Goal: Consume media (video, audio): Consume media (video, audio)

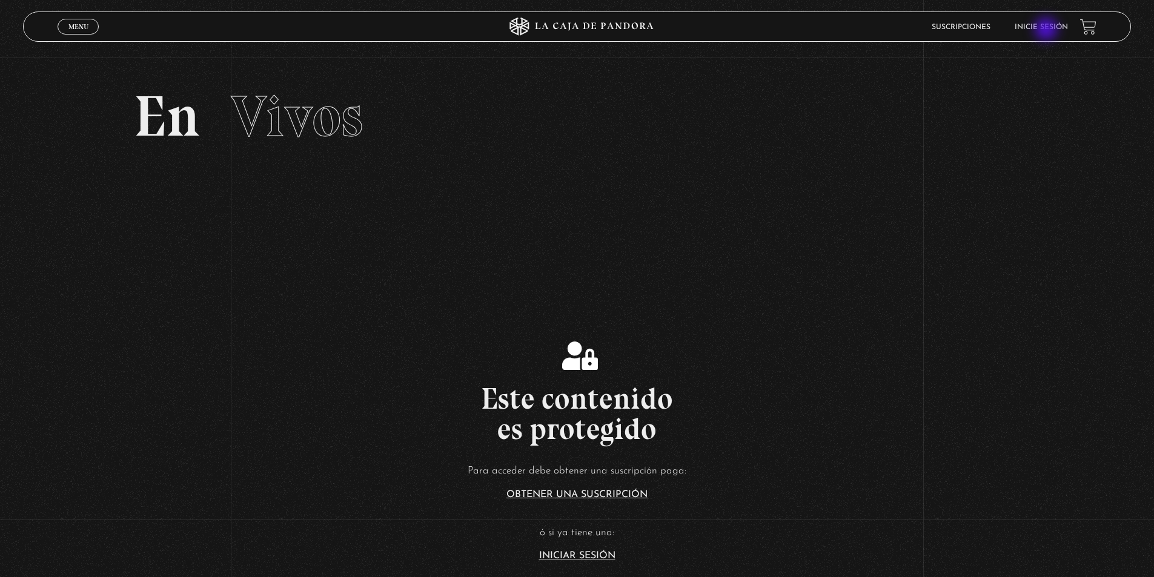
click at [1047, 29] on link "Inicie sesión" at bounding box center [1040, 27] width 53 height 7
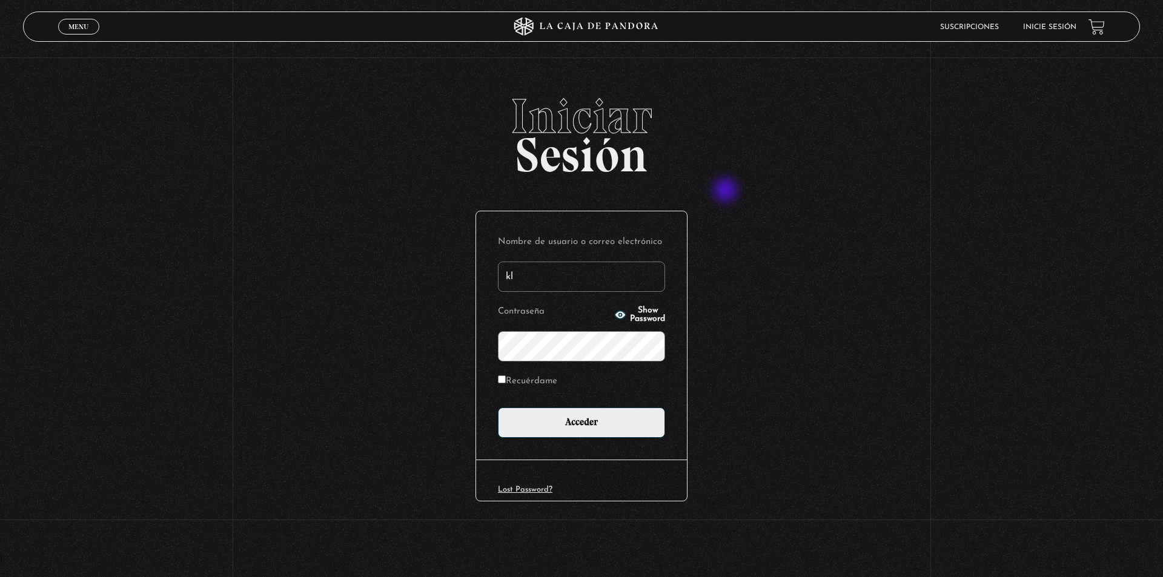
type input "kleiton01@hotmail.com"
click at [615, 314] on icon "button" at bounding box center [620, 315] width 11 height 8
click at [519, 384] on label "Recuérdame" at bounding box center [527, 381] width 59 height 19
click at [506, 383] on input "Recuérdame" at bounding box center [502, 379] width 8 height 8
checkbox input "true"
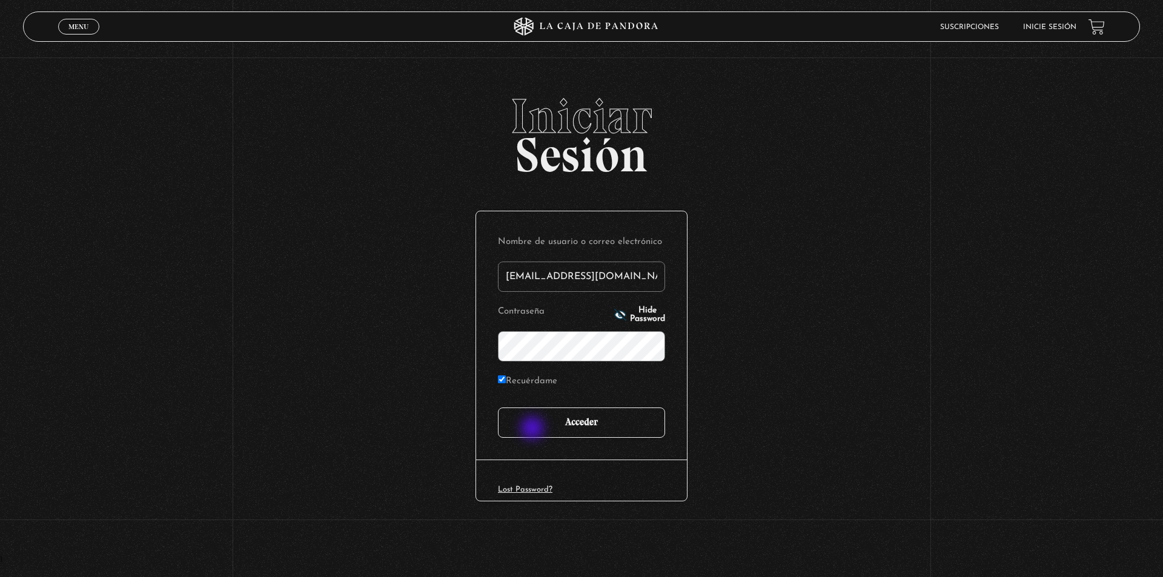
click at [534, 425] on input "Acceder" at bounding box center [581, 423] width 167 height 30
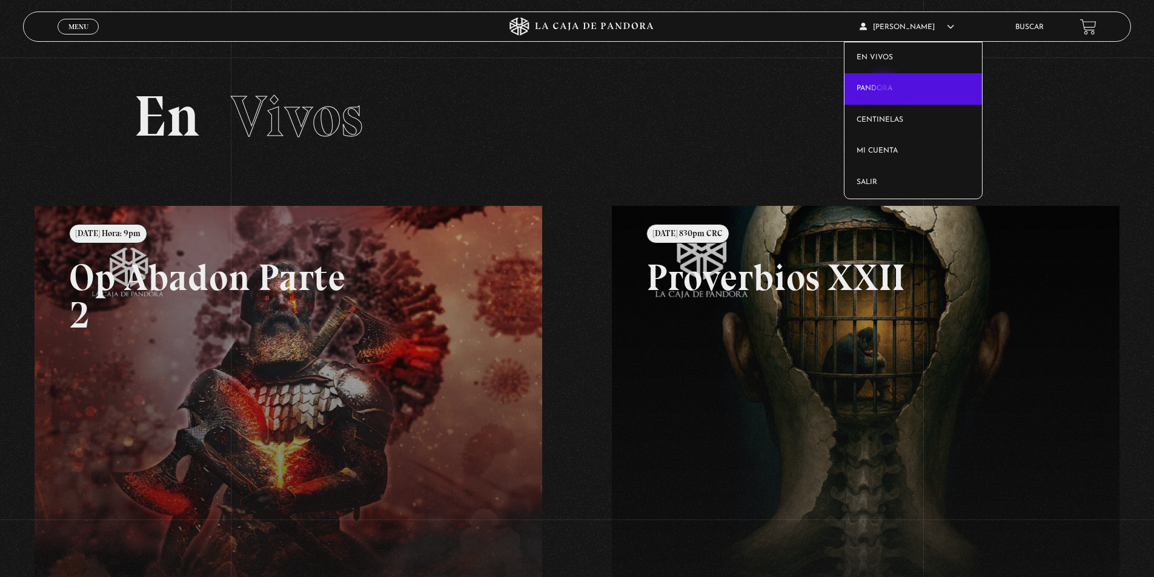
click at [885, 87] on link "Pandora" at bounding box center [912, 88] width 137 height 31
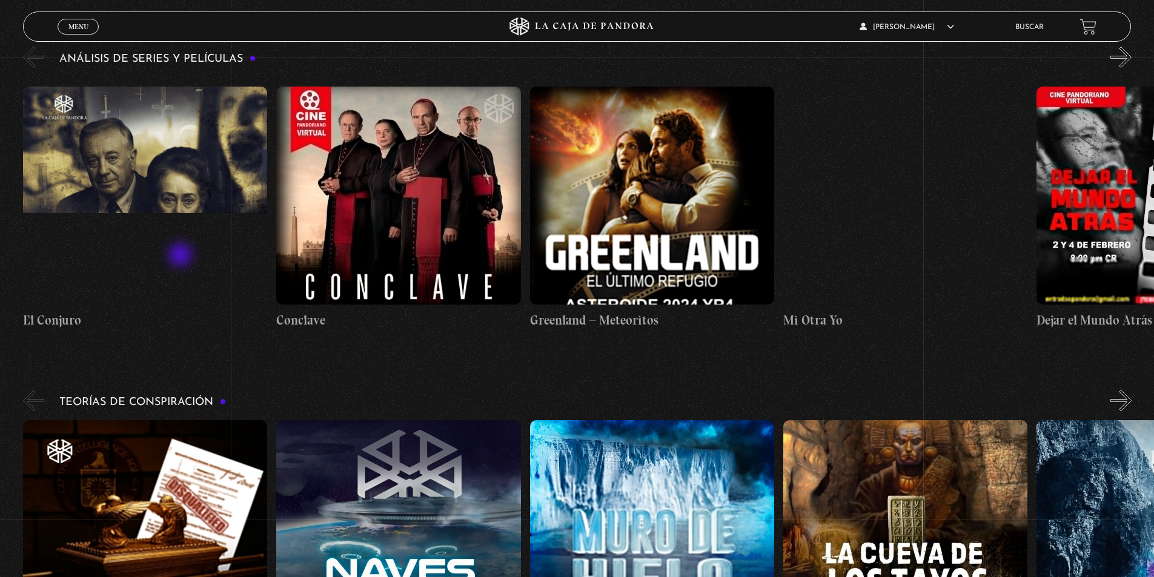
scroll to position [2301, 0]
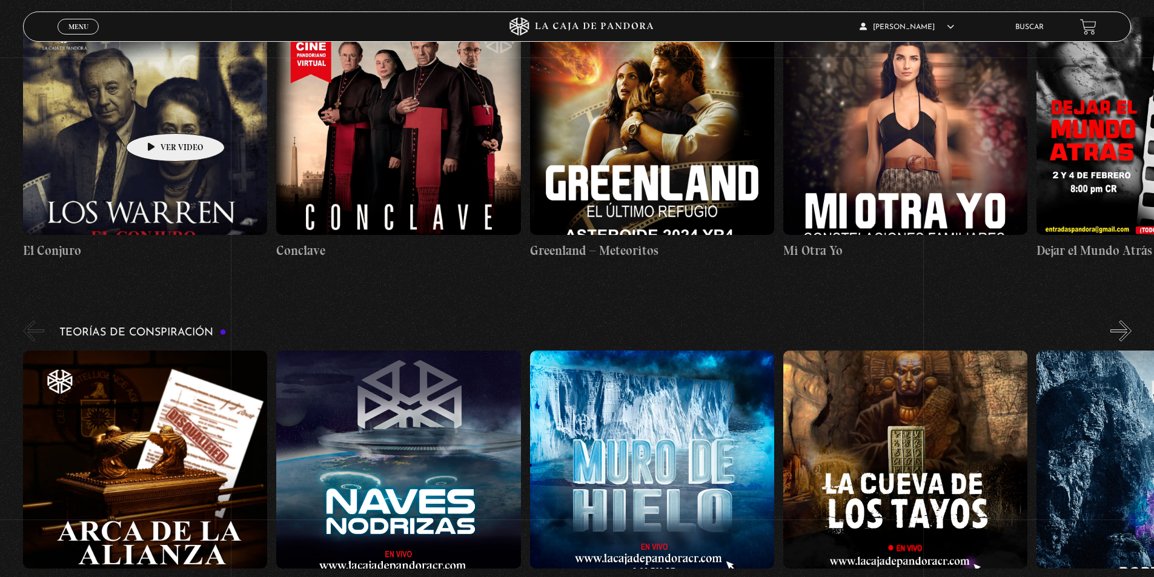
click at [156, 115] on figure at bounding box center [145, 126] width 244 height 218
